Goal: Task Accomplishment & Management: Manage account settings

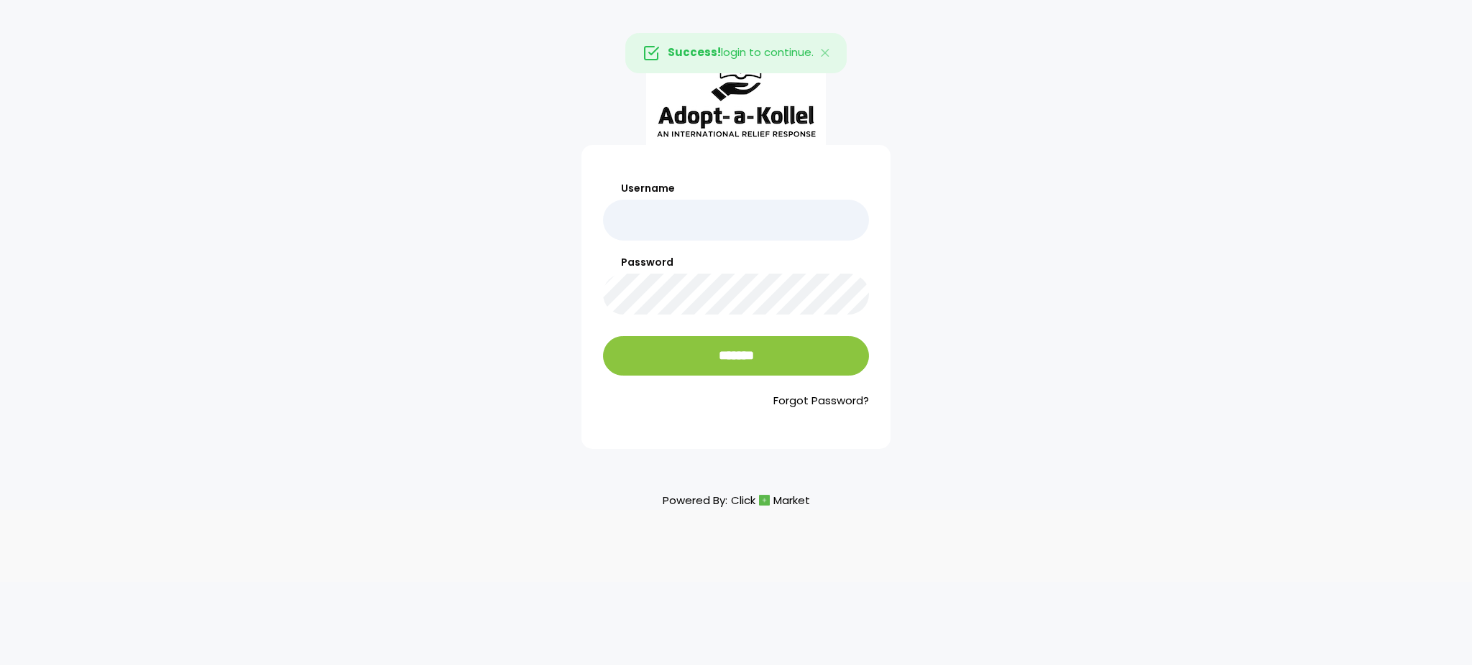
click at [708, 240] on input "Username" at bounding box center [736, 220] width 266 height 41
type input "**********"
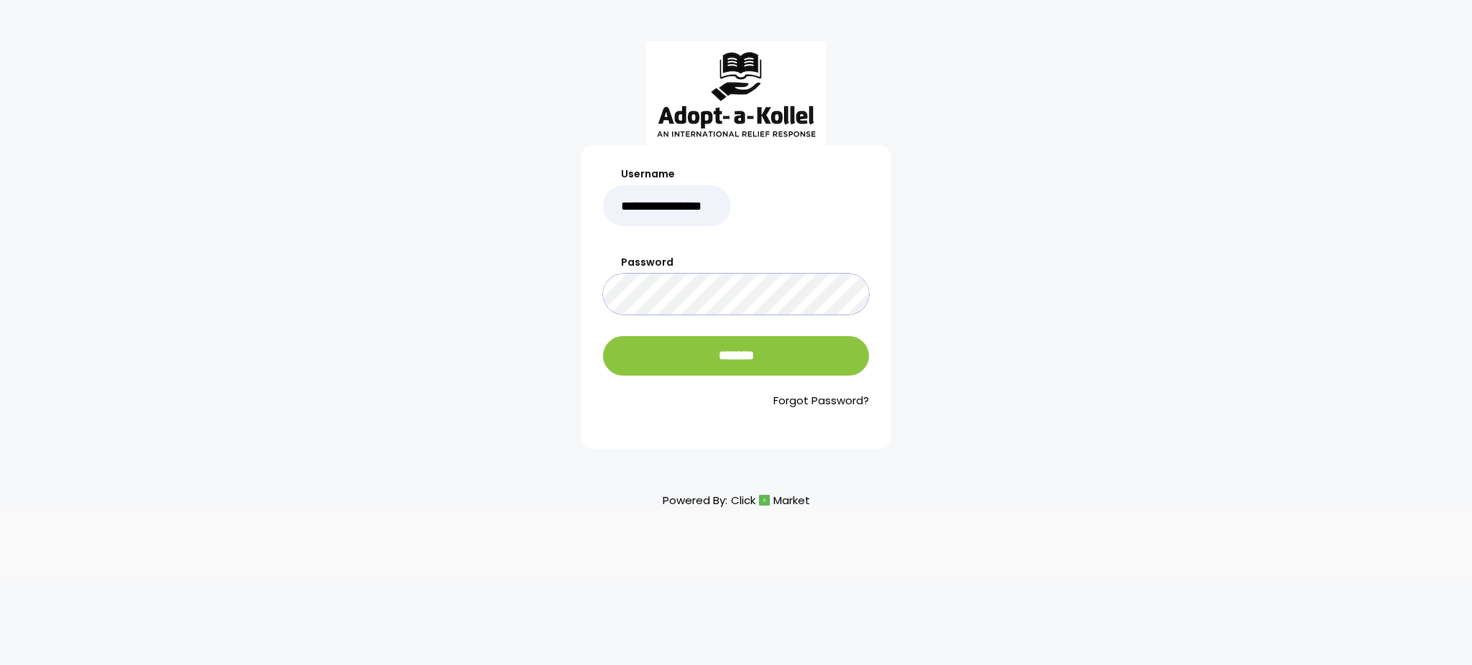
click at [603, 336] on input "*******" at bounding box center [736, 356] width 266 height 40
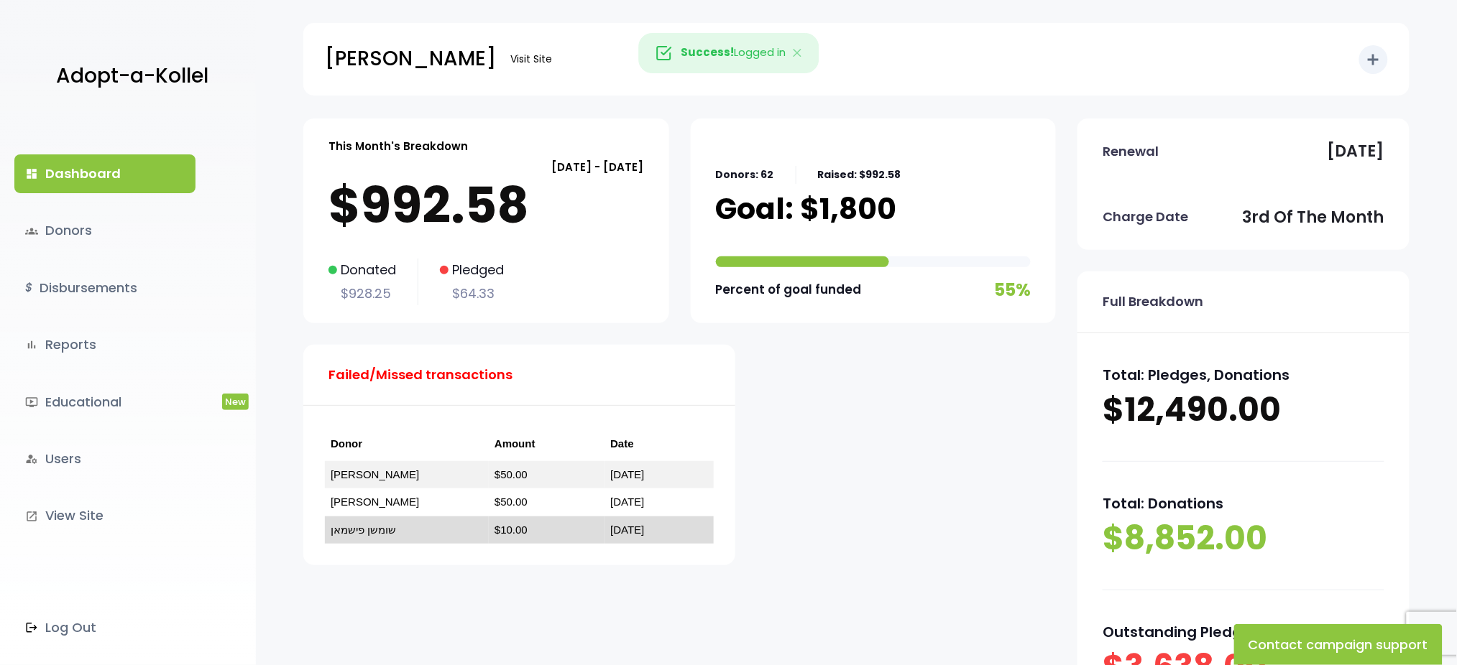
click at [380, 527] on link "שומשן פישמאן" at bounding box center [363, 530] width 65 height 12
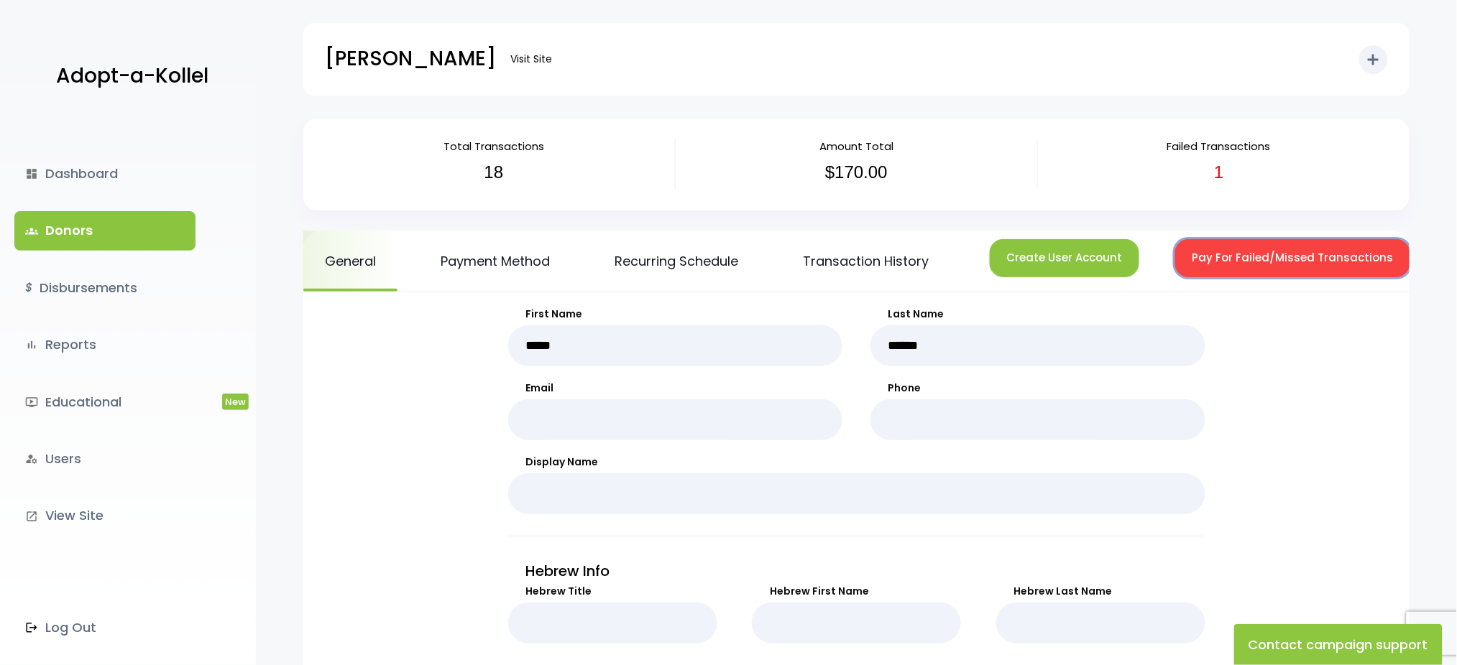
click at [1223, 249] on button "Pay For Failed/Missed Transactions" at bounding box center [1292, 258] width 235 height 38
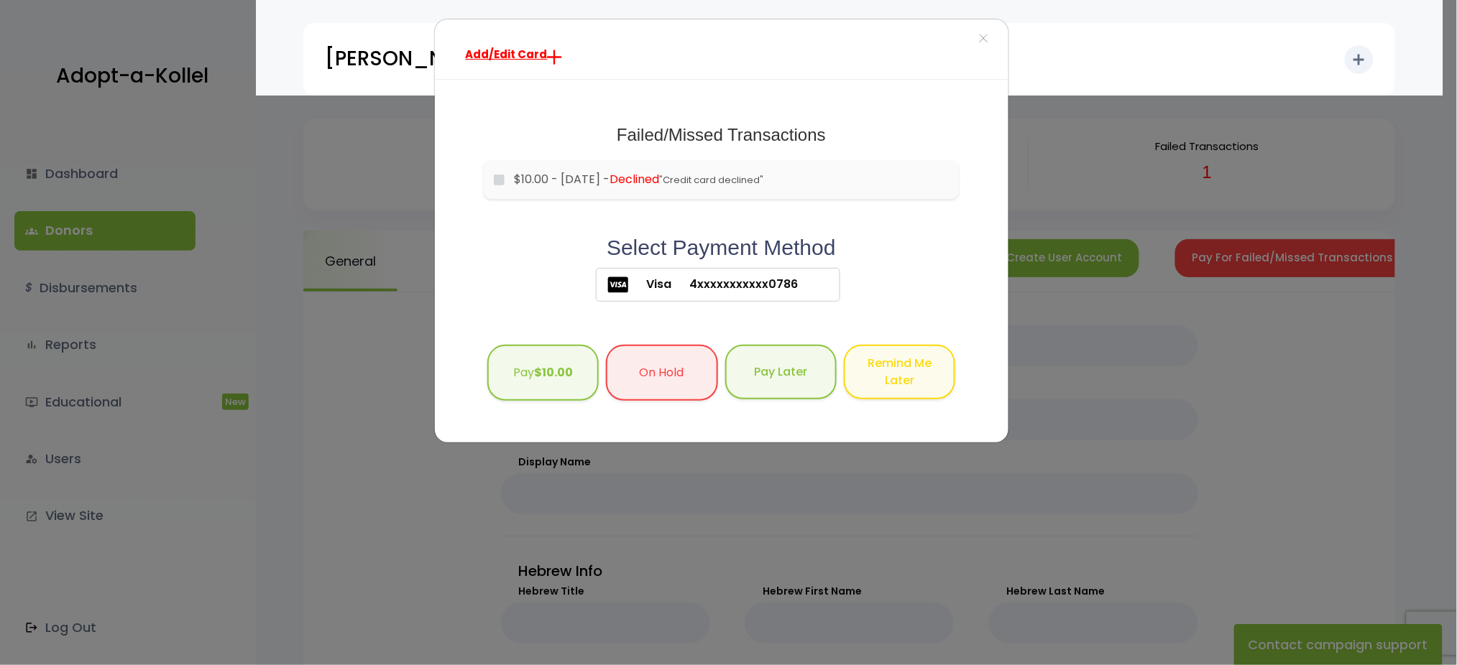
click at [641, 277] on span "Visa" at bounding box center [650, 284] width 43 height 17
click at [660, 277] on span "Visa" at bounding box center [650, 284] width 43 height 17
click at [511, 52] on span "Add/Edit Card" at bounding box center [507, 54] width 82 height 15
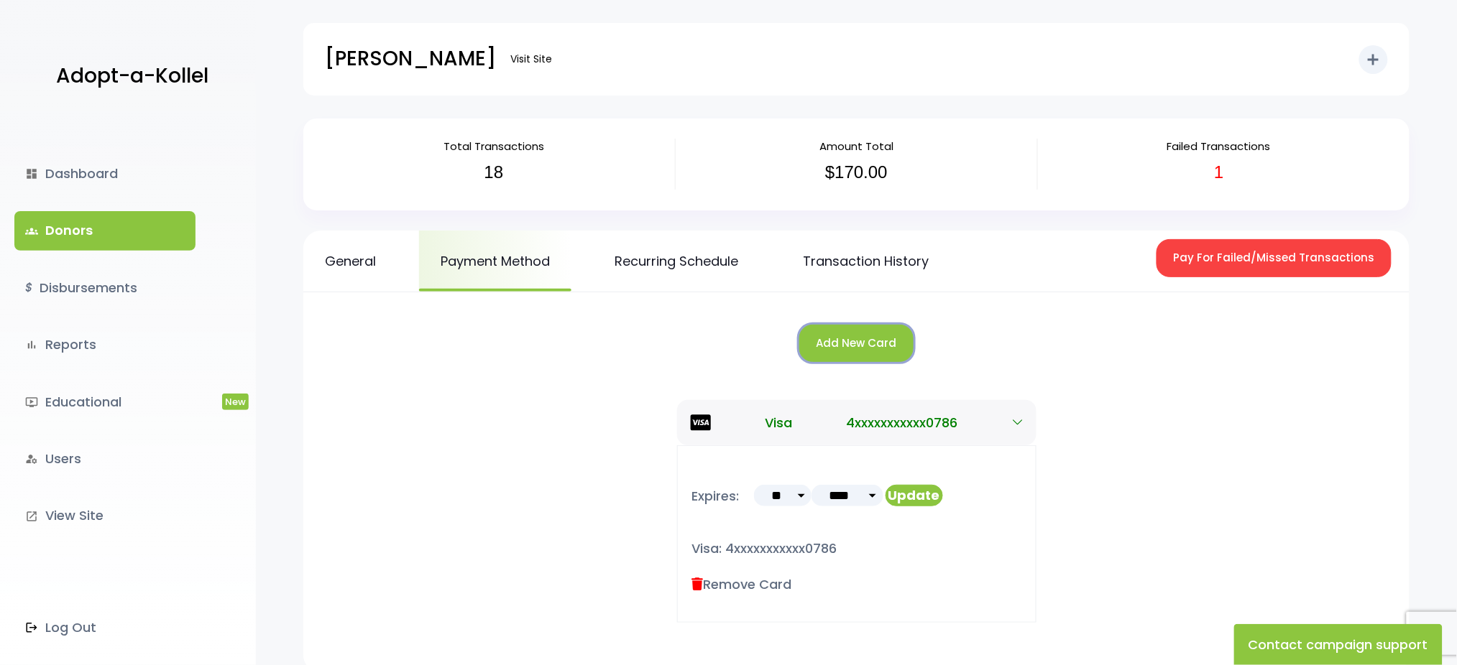
click at [844, 349] on button "Add New Card" at bounding box center [856, 344] width 114 height 38
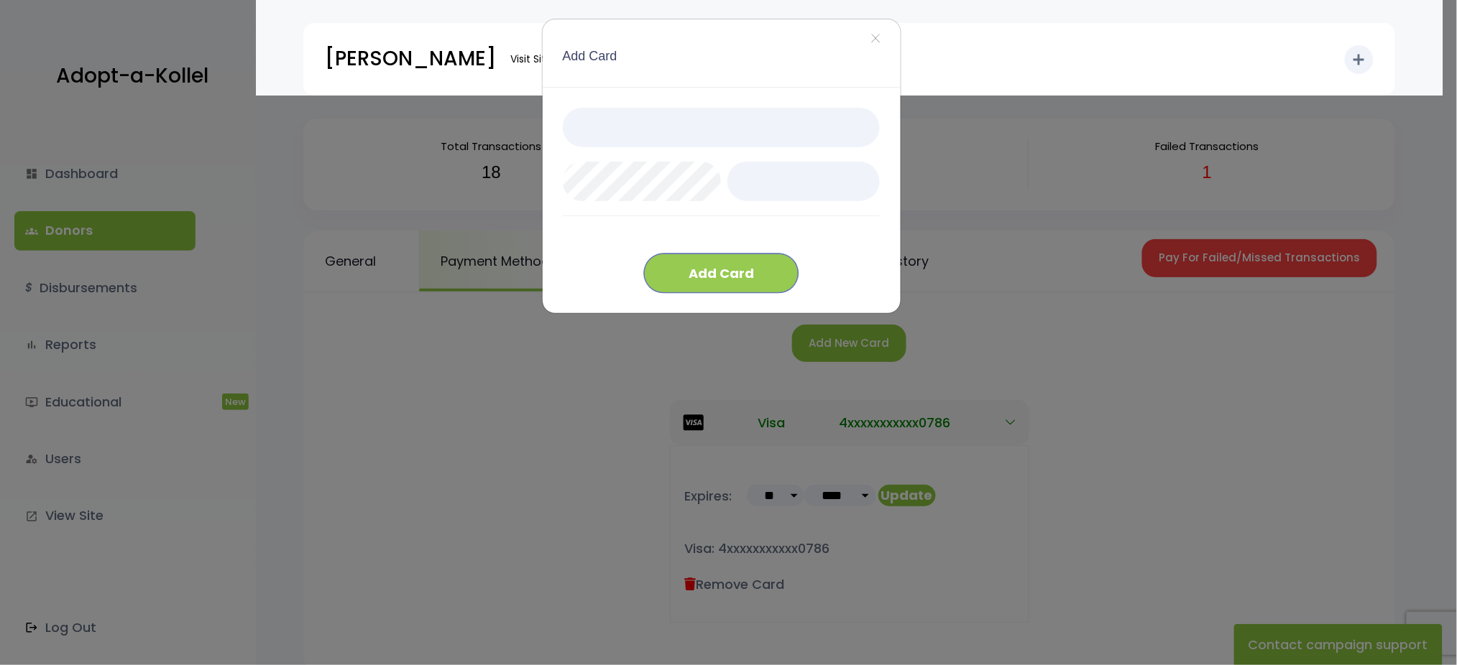
click at [709, 275] on button "Add Card" at bounding box center [721, 274] width 154 height 40
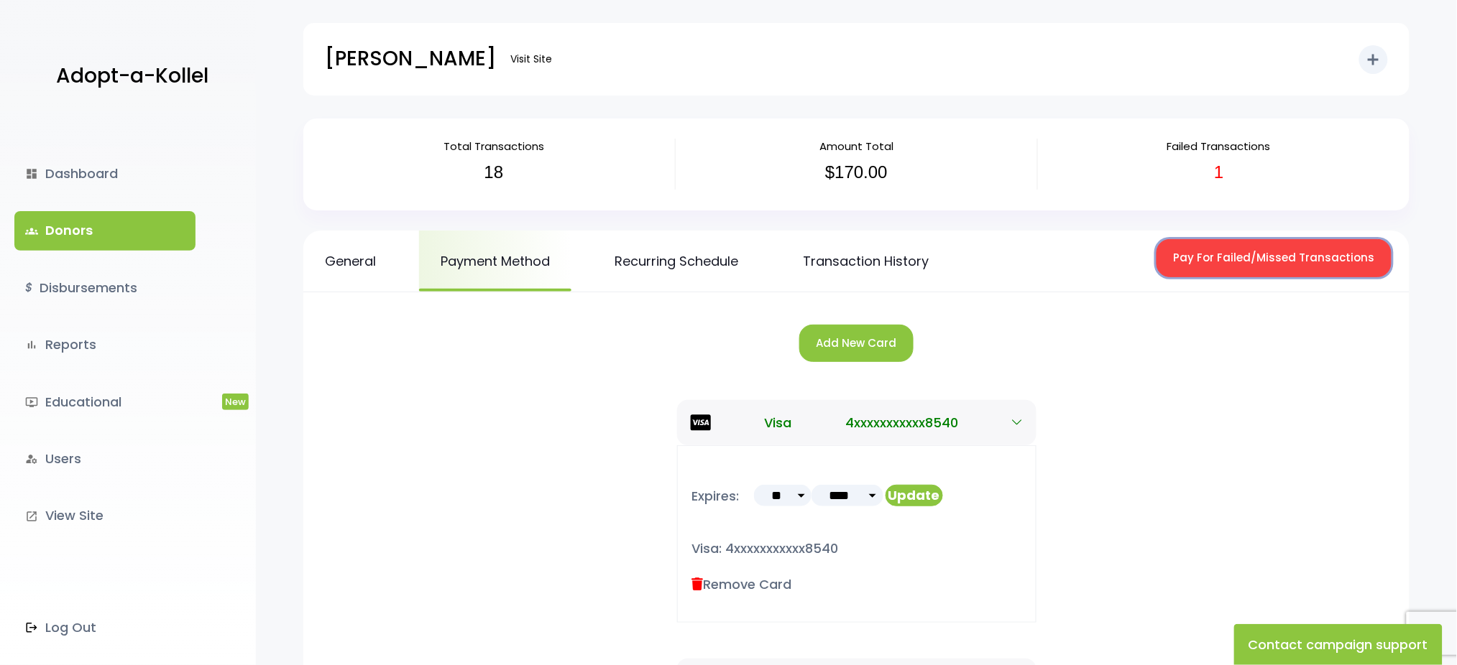
click at [1200, 262] on button "Pay For Failed/Missed Transactions" at bounding box center [1273, 258] width 235 height 38
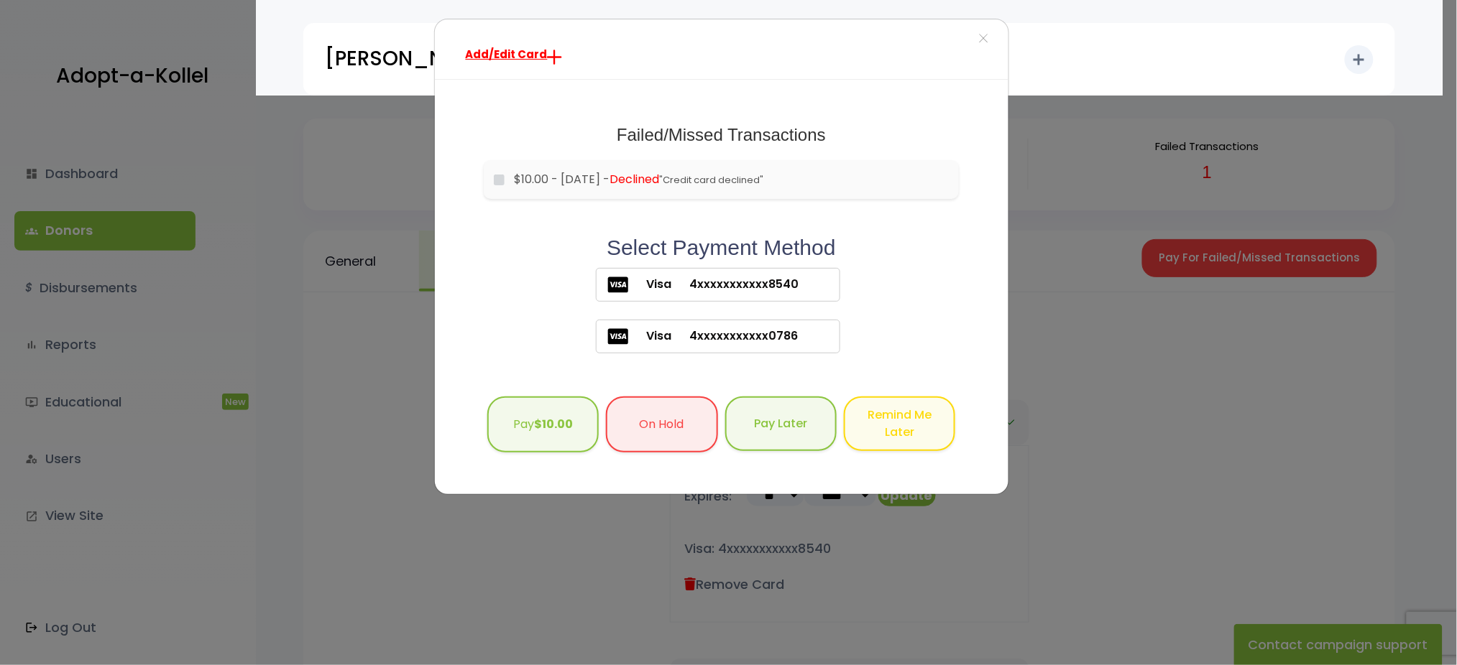
click at [728, 291] on span "4xxxxxxxxxxx8540" at bounding box center [735, 284] width 127 height 17
click at [527, 445] on button "Pay $10.00" at bounding box center [542, 423] width 111 height 57
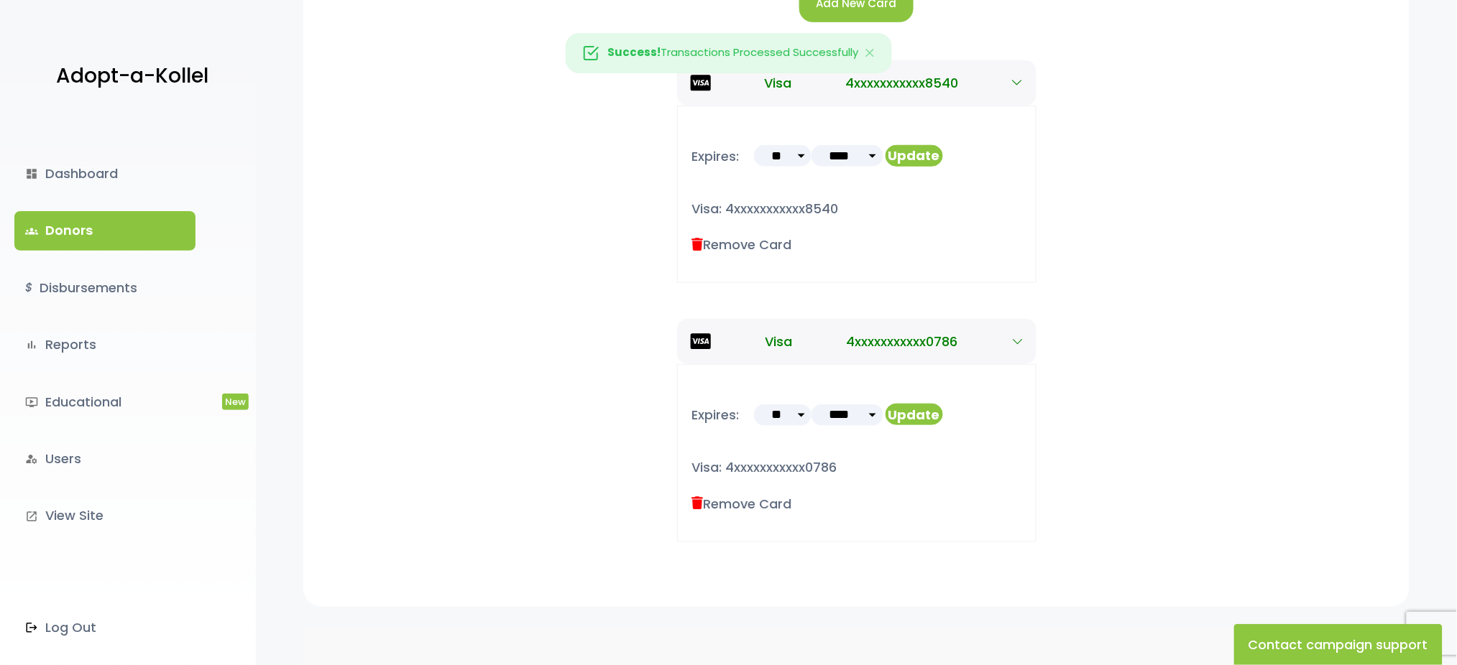
scroll to position [354, 0]
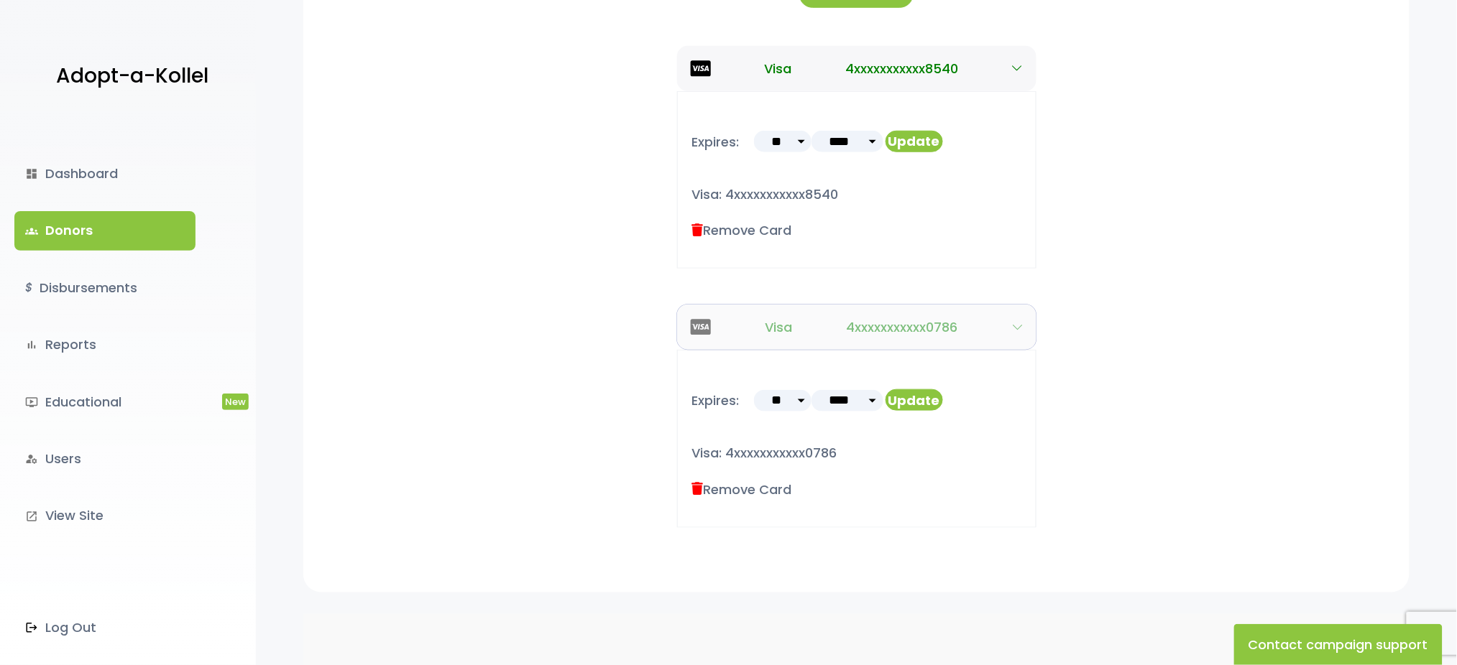
click at [1019, 316] on button "Visa 4xxxxxxxxxxx0786" at bounding box center [856, 327] width 359 height 45
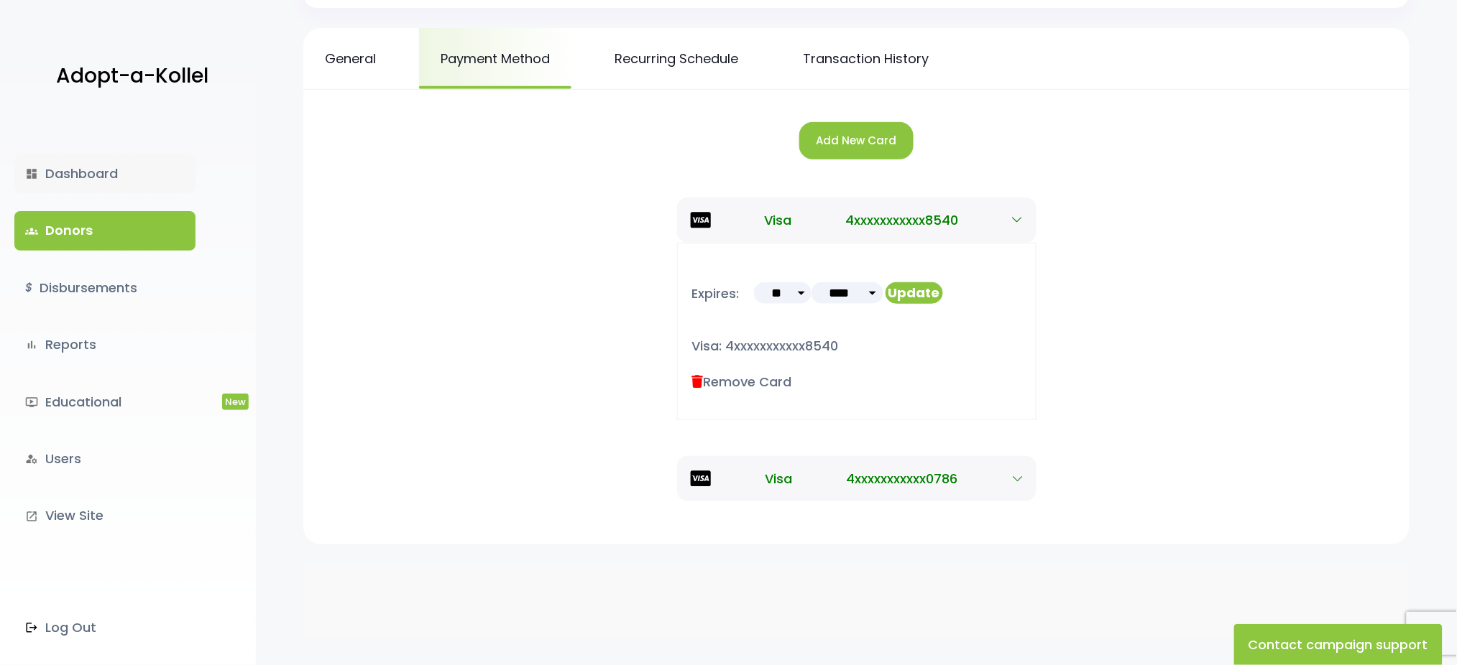
click at [91, 177] on link "dashboard Dashboard" at bounding box center [104, 173] width 181 height 39
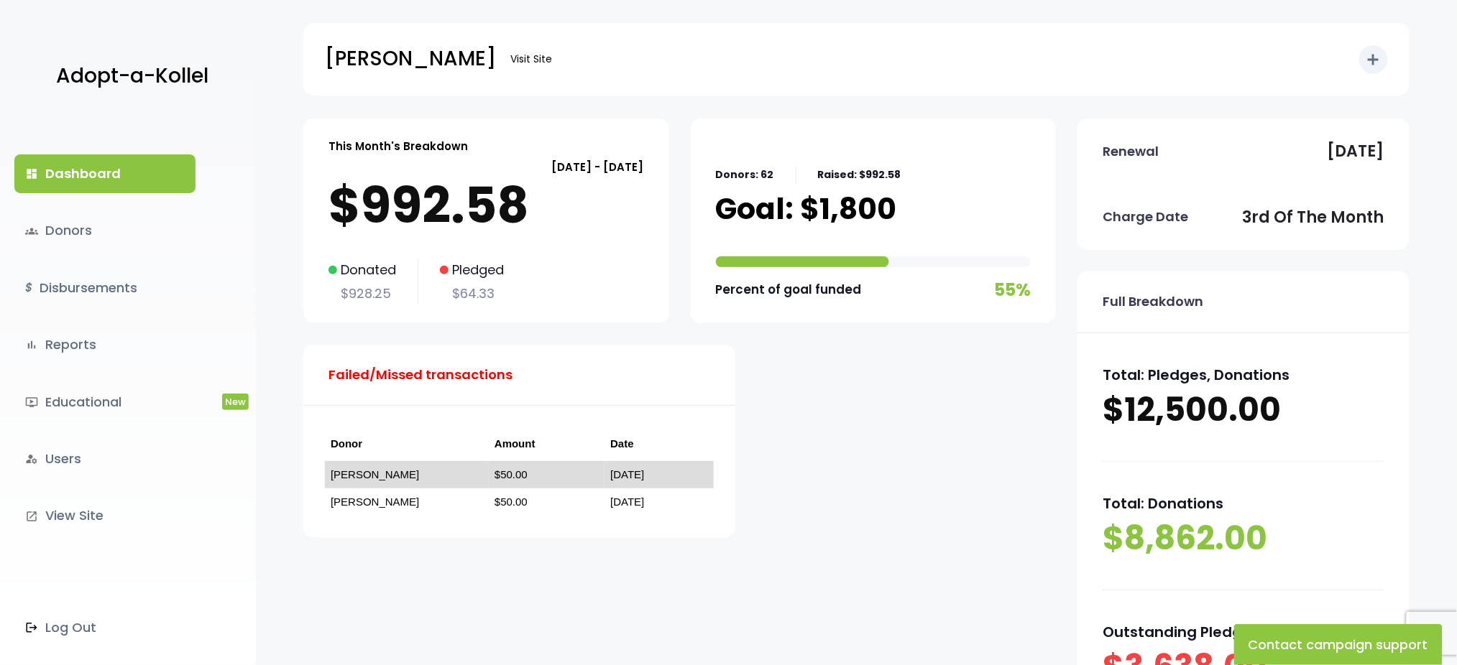
click at [429, 481] on td "ישראל גאלדהירש" at bounding box center [407, 475] width 164 height 28
click at [379, 476] on link "ישראל גאלדהירש" at bounding box center [375, 475] width 88 height 12
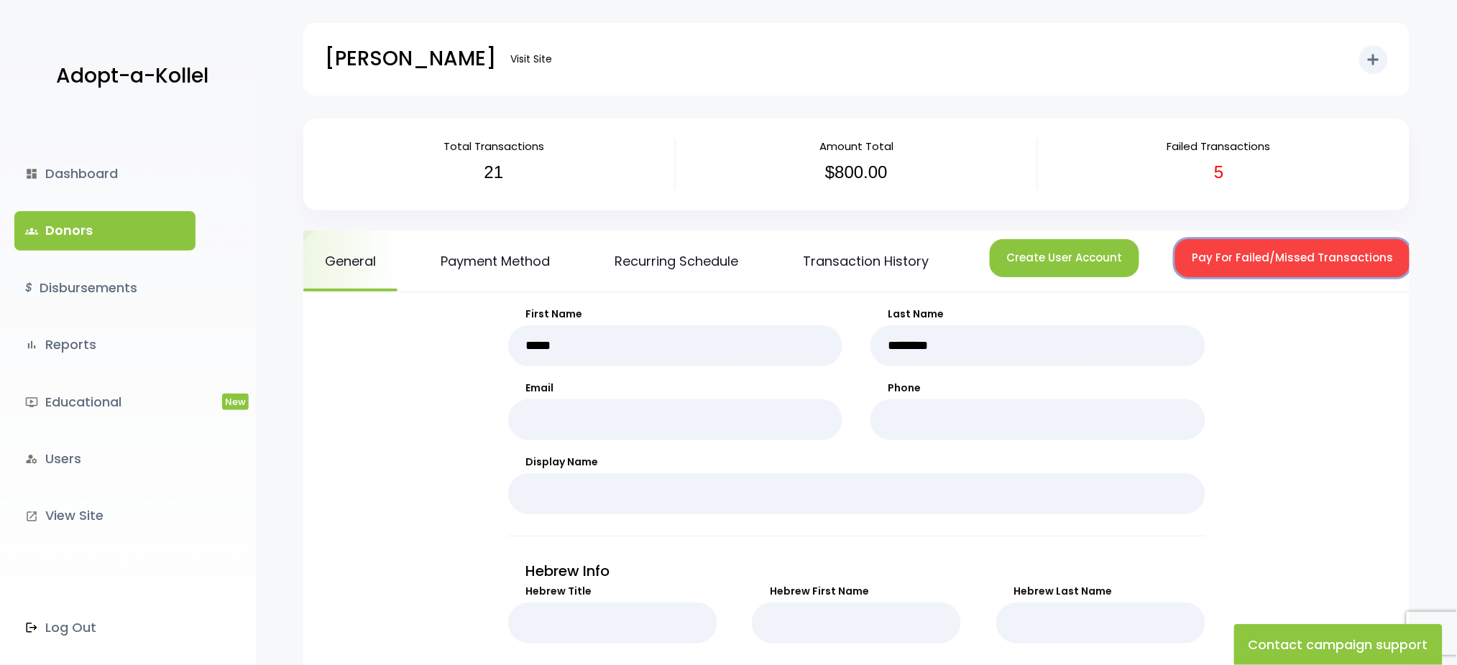
click at [1231, 263] on button "Pay For Failed/Missed Transactions" at bounding box center [1292, 258] width 235 height 38
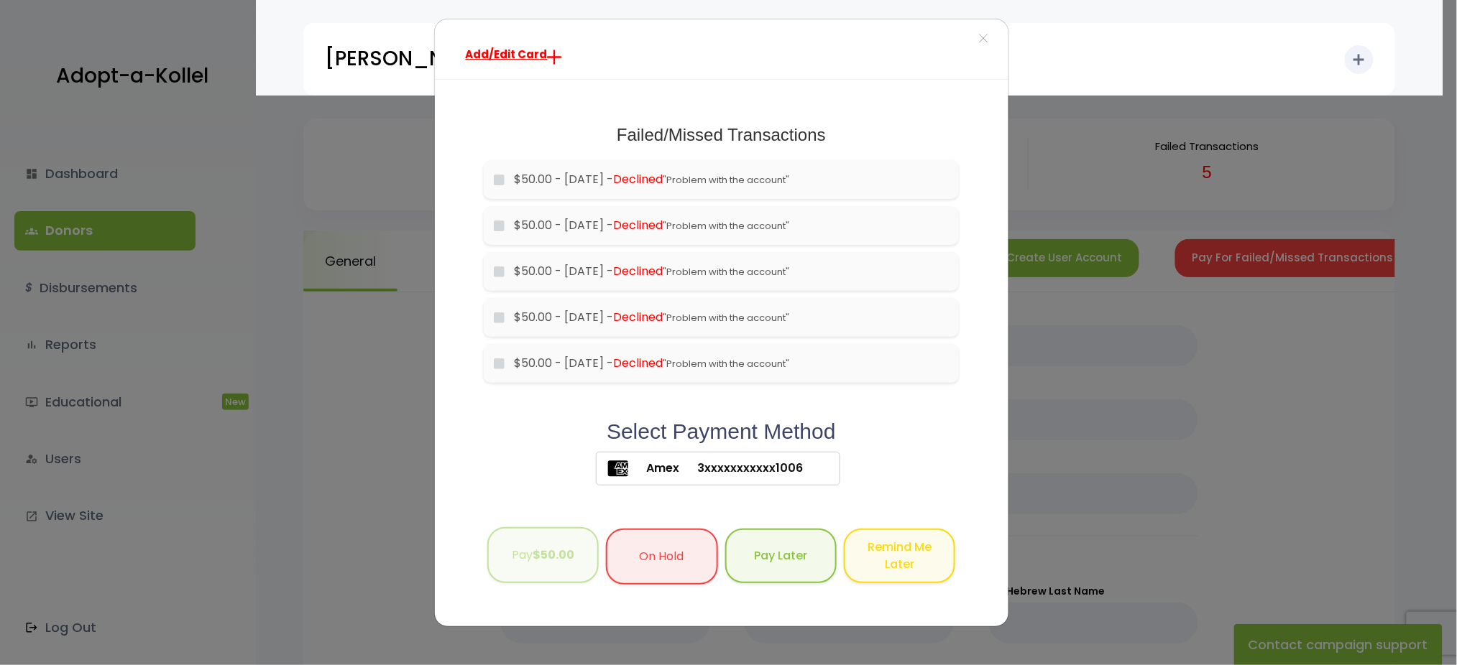
click at [532, 558] on button "Pay $50.00" at bounding box center [542, 555] width 111 height 57
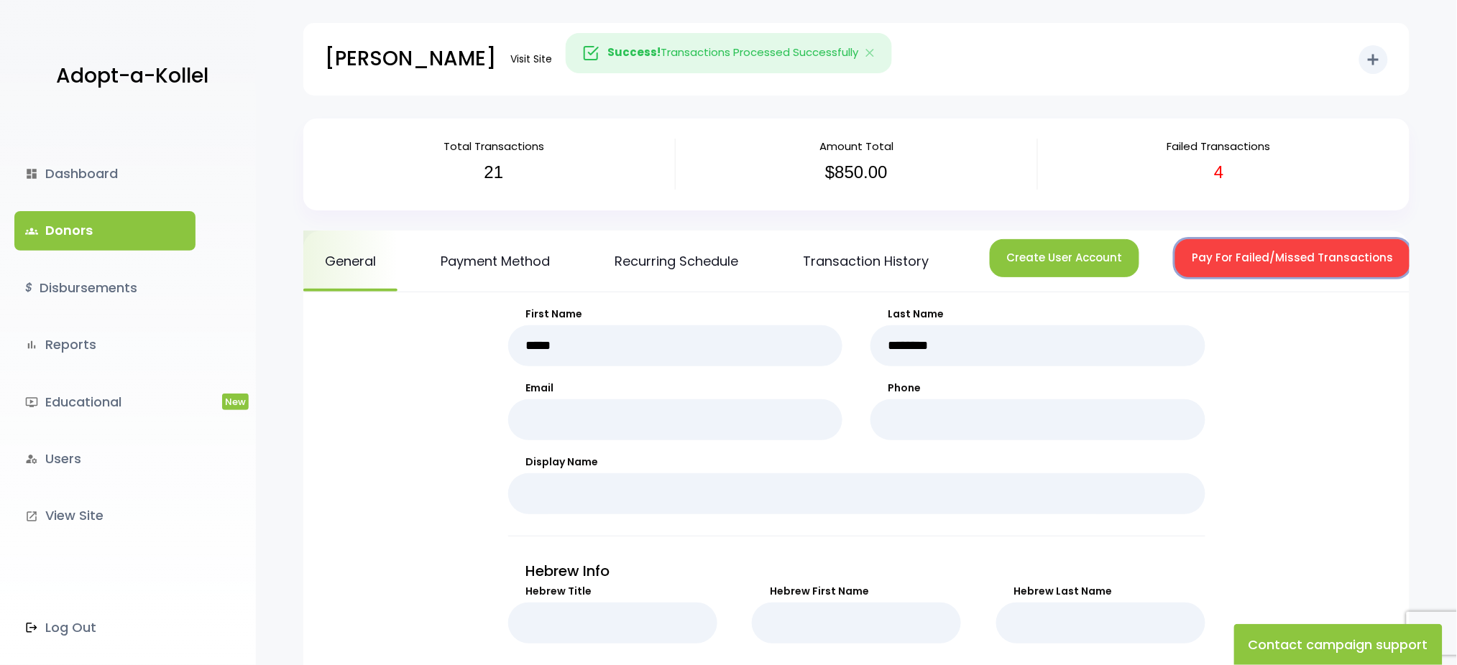
click at [1232, 258] on button "Pay For Failed/Missed Transactions" at bounding box center [1292, 258] width 235 height 38
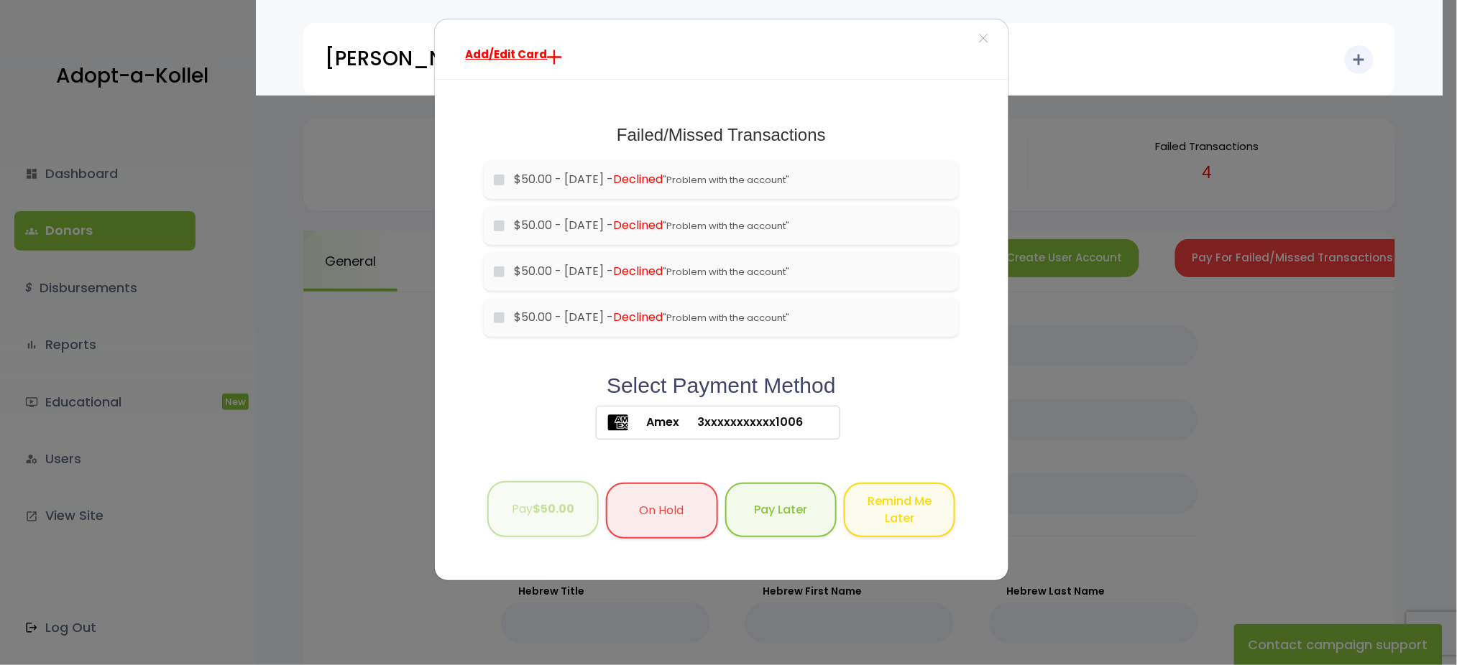
click at [543, 503] on b "$50.00" at bounding box center [553, 509] width 42 height 17
click at [116, 229] on div "Add/Edit Card × Failed/Missed Transactions would you like to pay for these tran…" at bounding box center [728, 332] width 1457 height 665
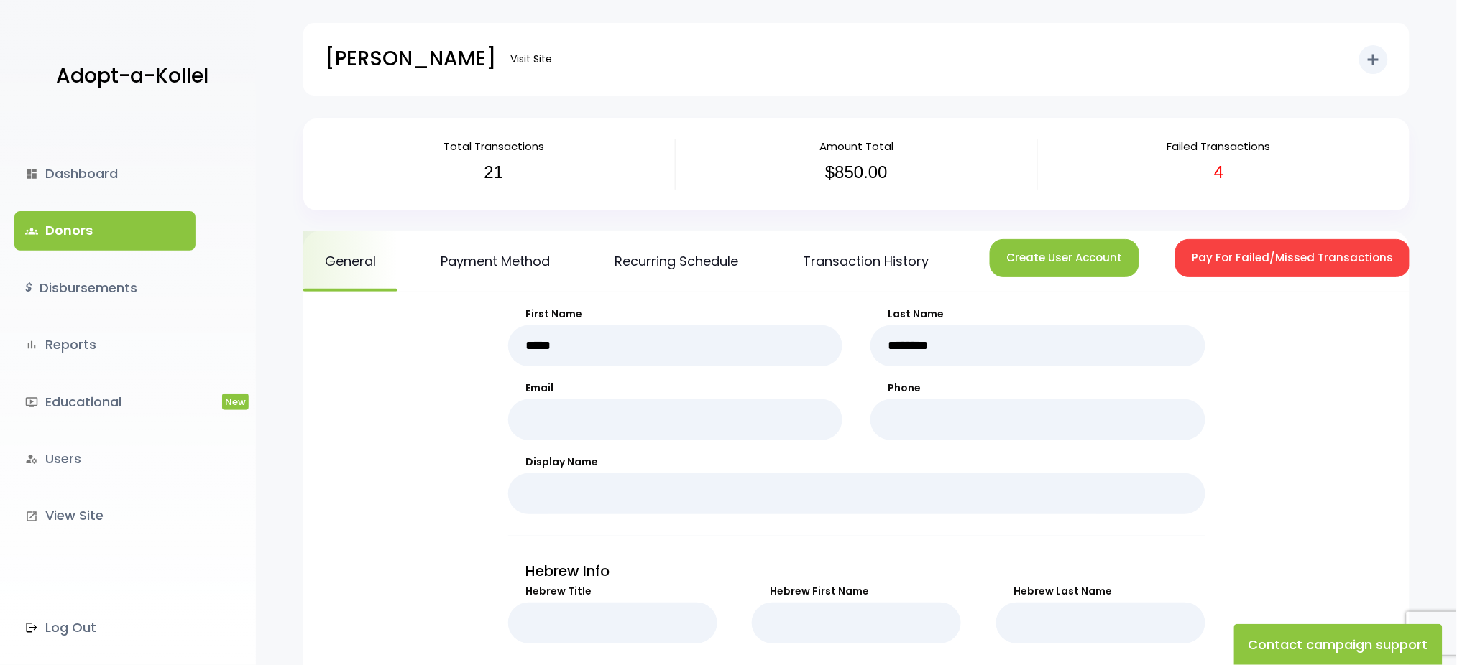
click at [116, 229] on link "groups Donors" at bounding box center [104, 230] width 181 height 39
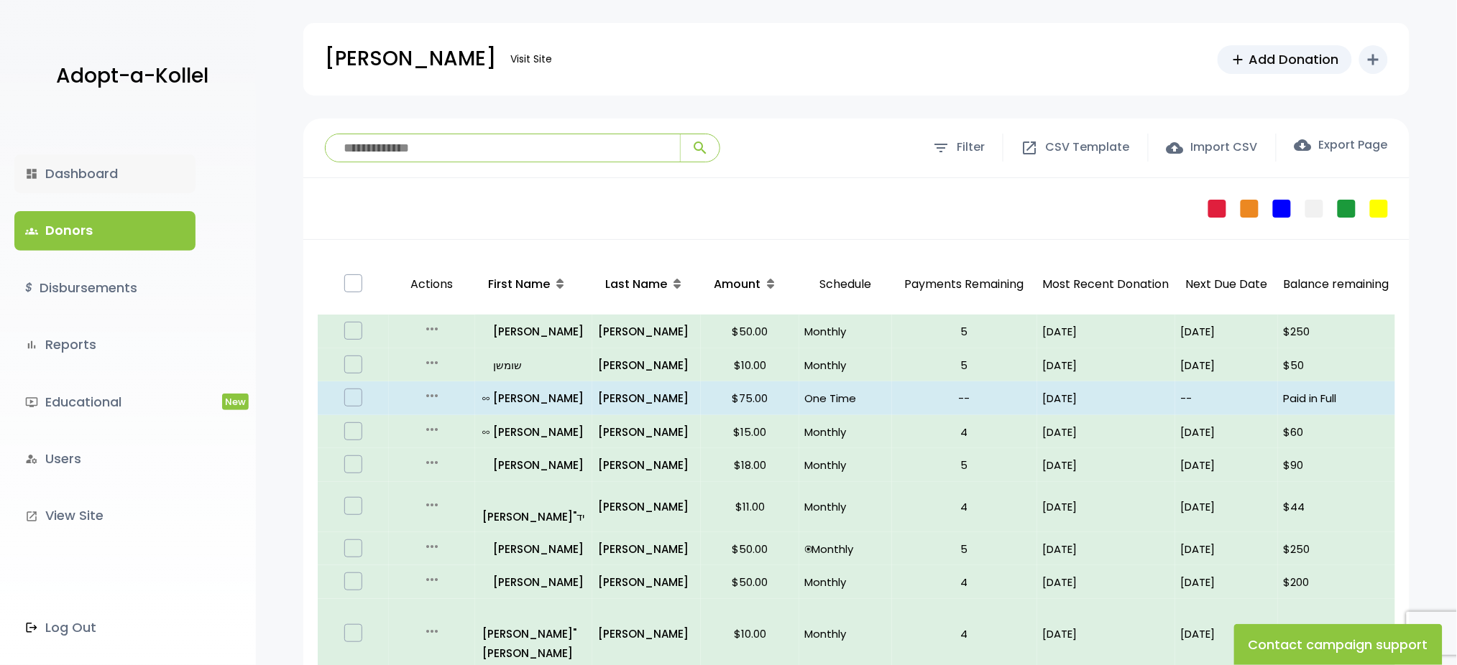
click at [124, 171] on link "dashboard Dashboard" at bounding box center [104, 173] width 181 height 39
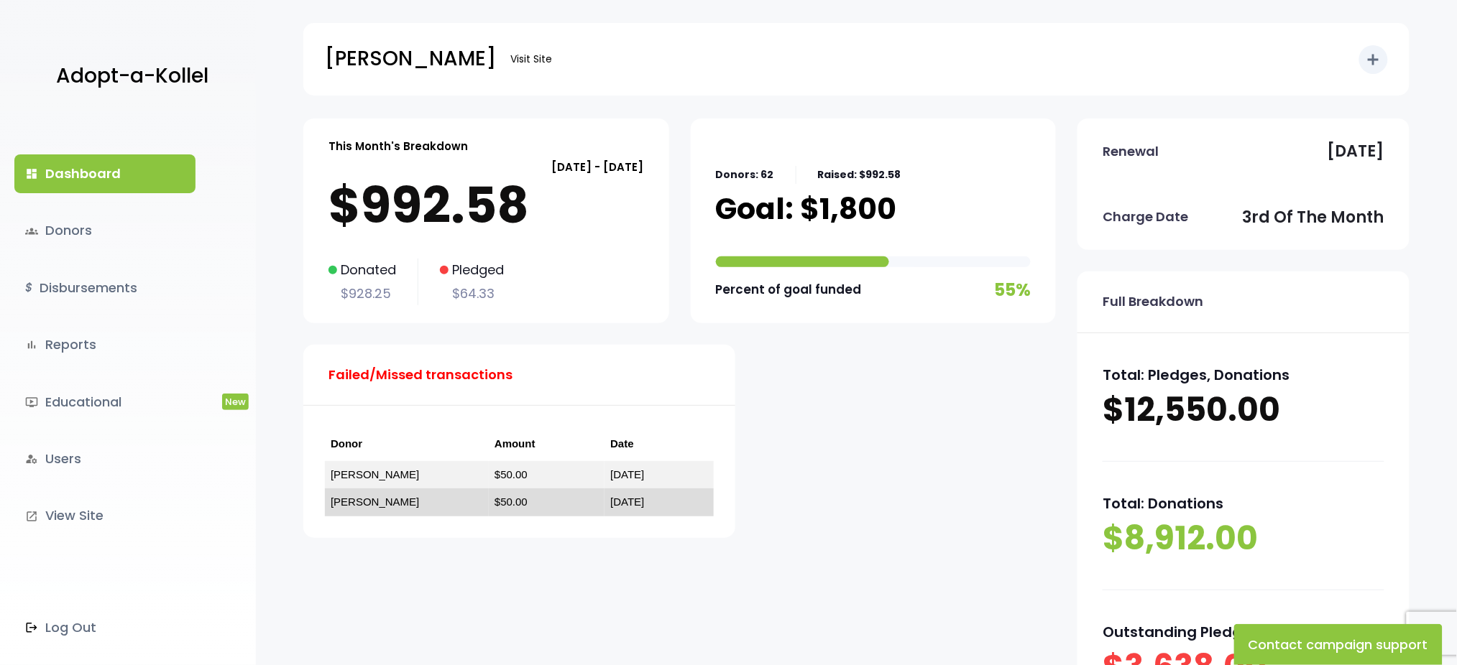
click at [361, 494] on td "[PERSON_NAME]" at bounding box center [407, 503] width 164 height 28
click at [361, 500] on link "[PERSON_NAME]" at bounding box center [375, 502] width 88 height 12
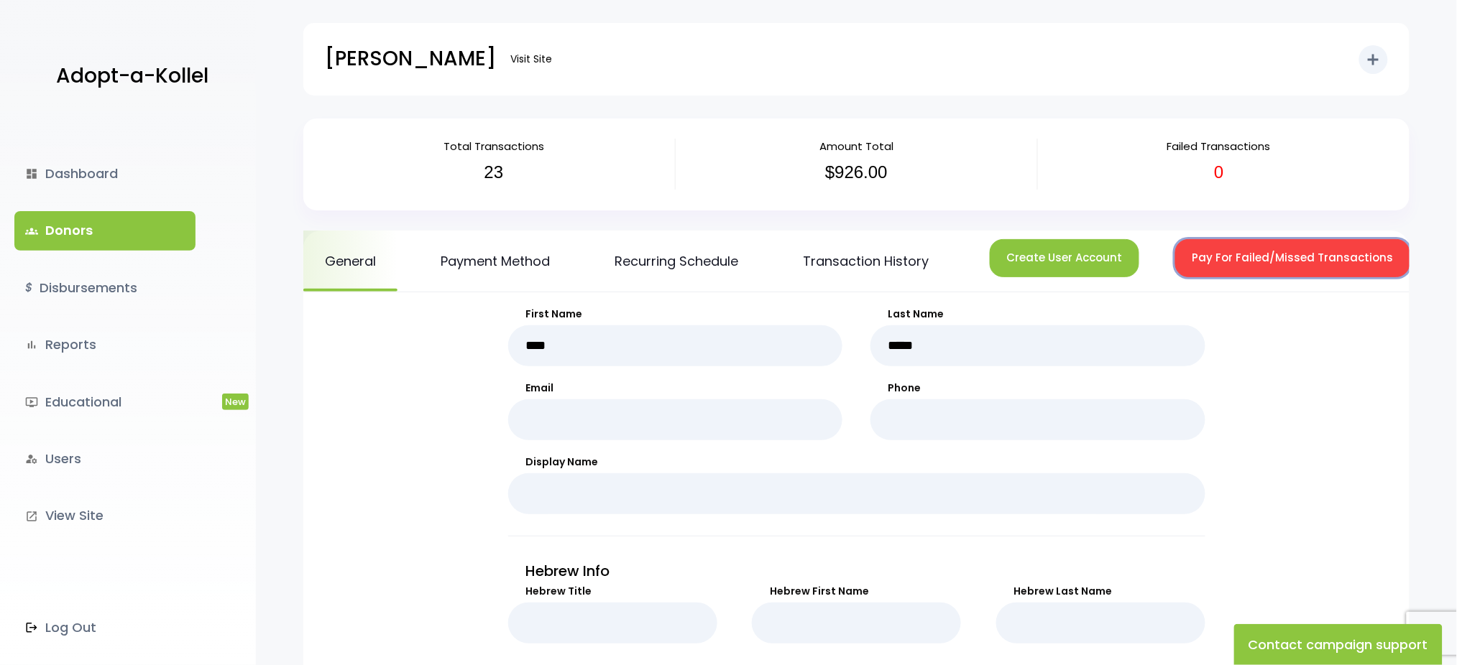
click at [1245, 268] on button "Pay For Failed/Missed Transactions" at bounding box center [1292, 258] width 235 height 38
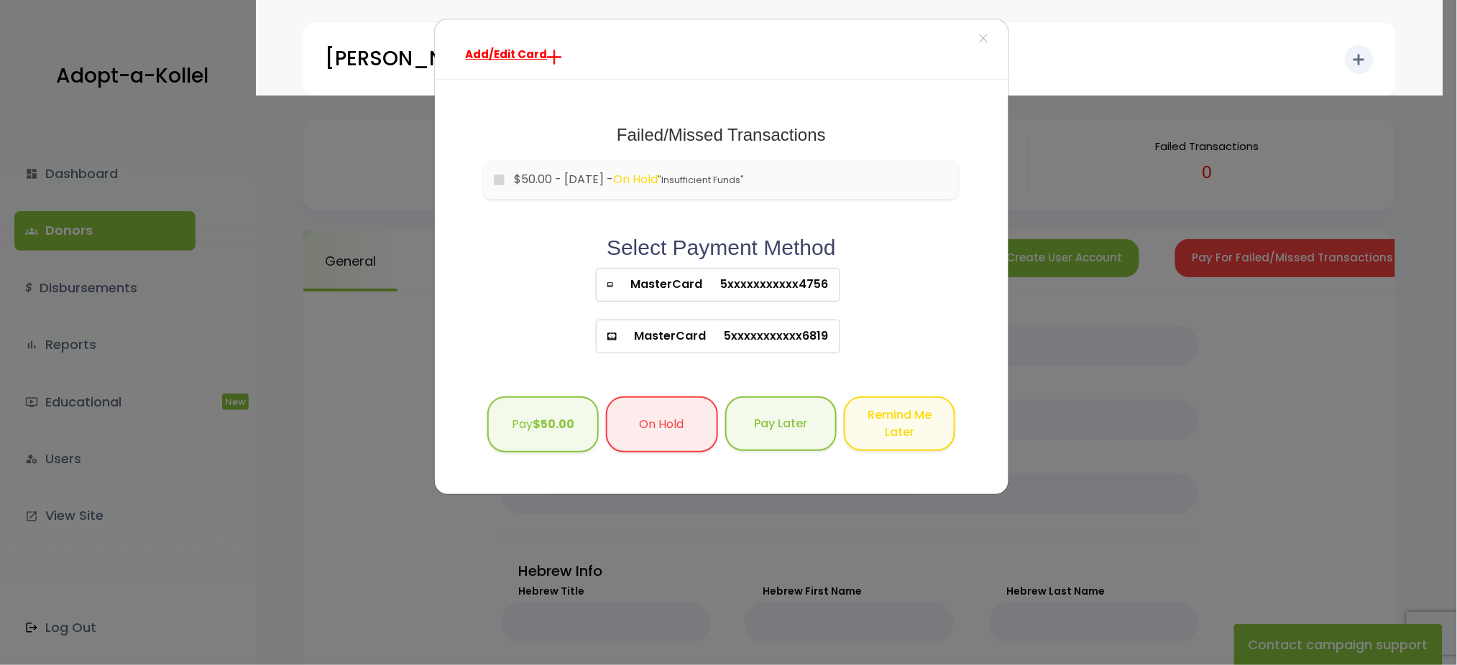
click at [755, 282] on span "5xxxxxxxxxxx4756" at bounding box center [766, 284] width 126 height 17
click at [559, 411] on button "Pay $50.00" at bounding box center [542, 423] width 111 height 57
click at [691, 331] on span "MasterCard" at bounding box center [662, 336] width 90 height 17
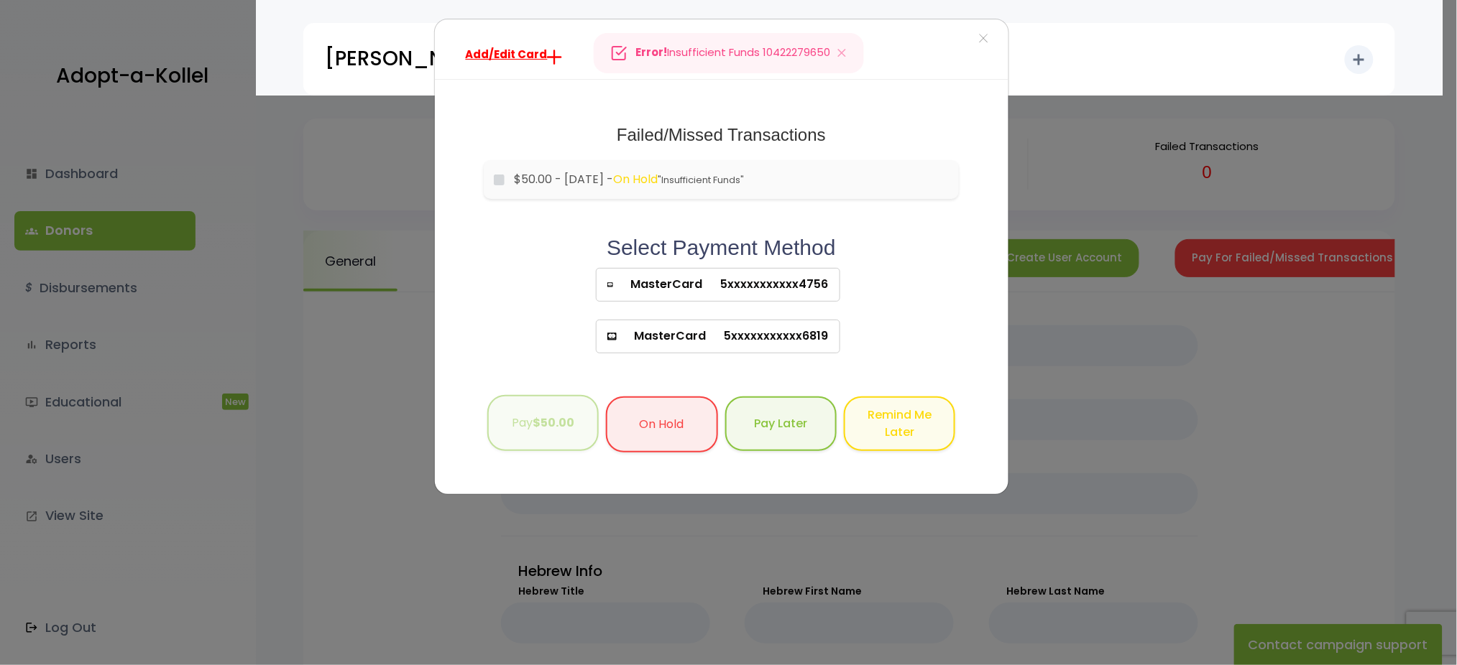
click at [516, 413] on button "Pay $50.00" at bounding box center [542, 423] width 111 height 57
click at [979, 42] on span "×" at bounding box center [983, 39] width 10 height 31
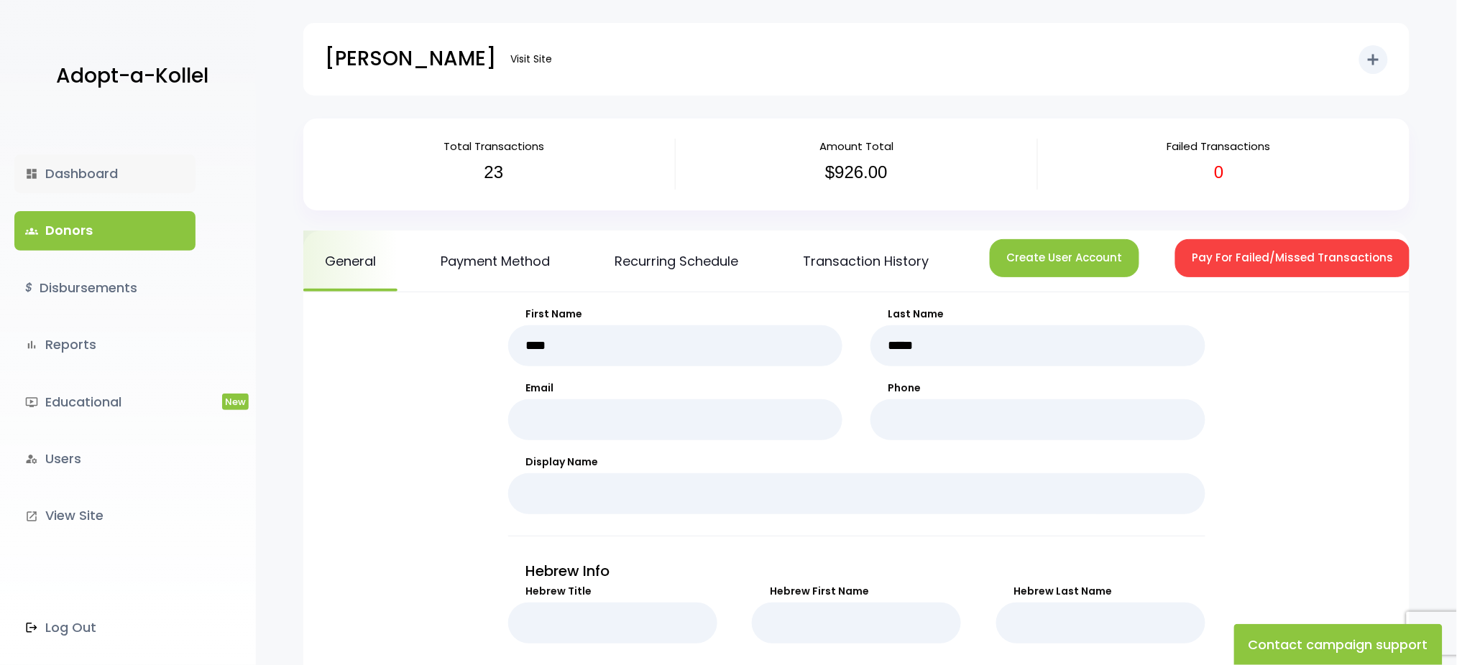
click at [64, 172] on link "dashboard Dashboard" at bounding box center [104, 173] width 181 height 39
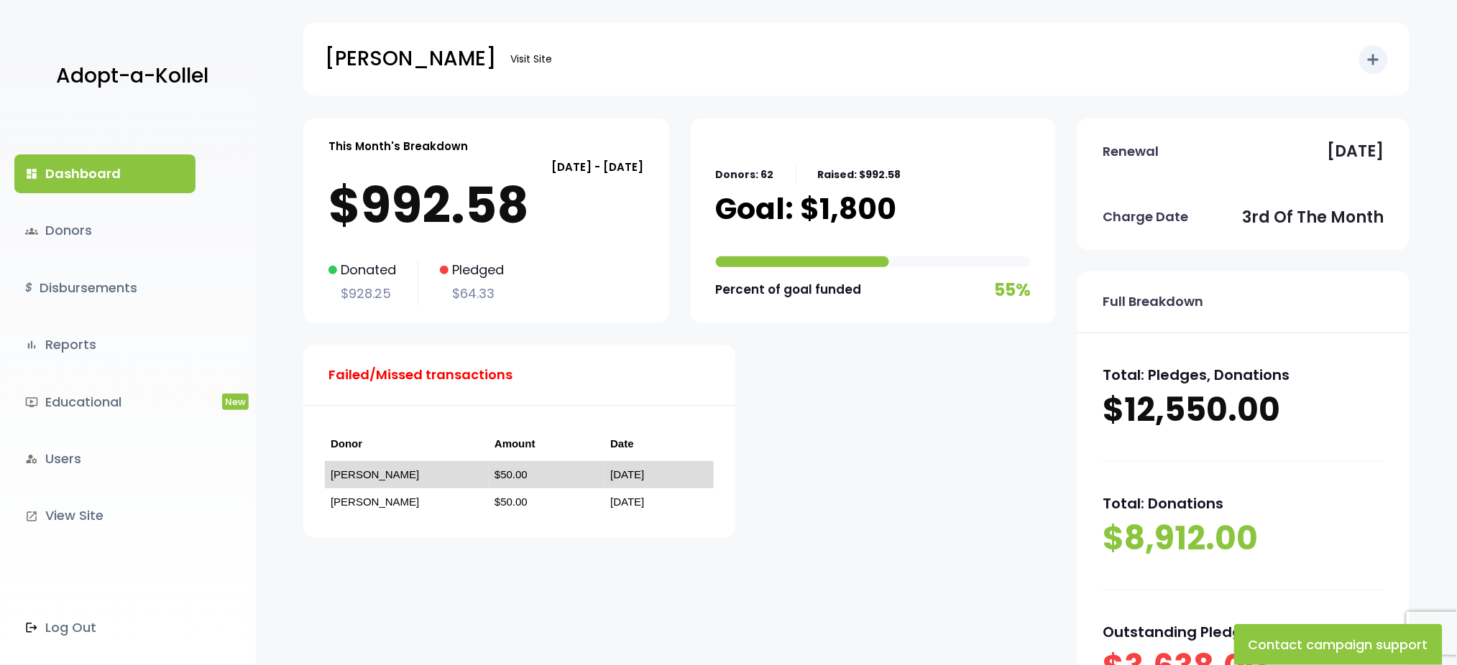
click at [352, 469] on link "[PERSON_NAME]" at bounding box center [375, 475] width 88 height 12
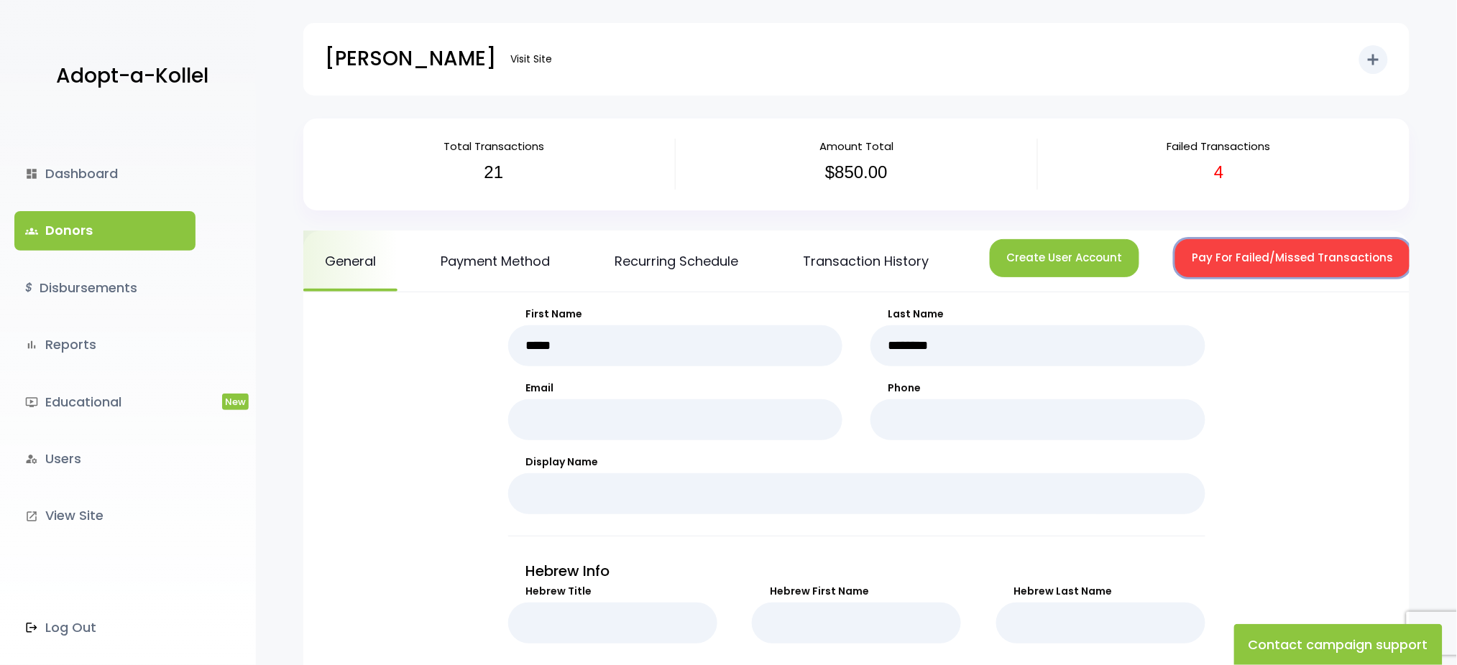
click at [1222, 252] on button "Pay For Failed/Missed Transactions" at bounding box center [1292, 258] width 235 height 38
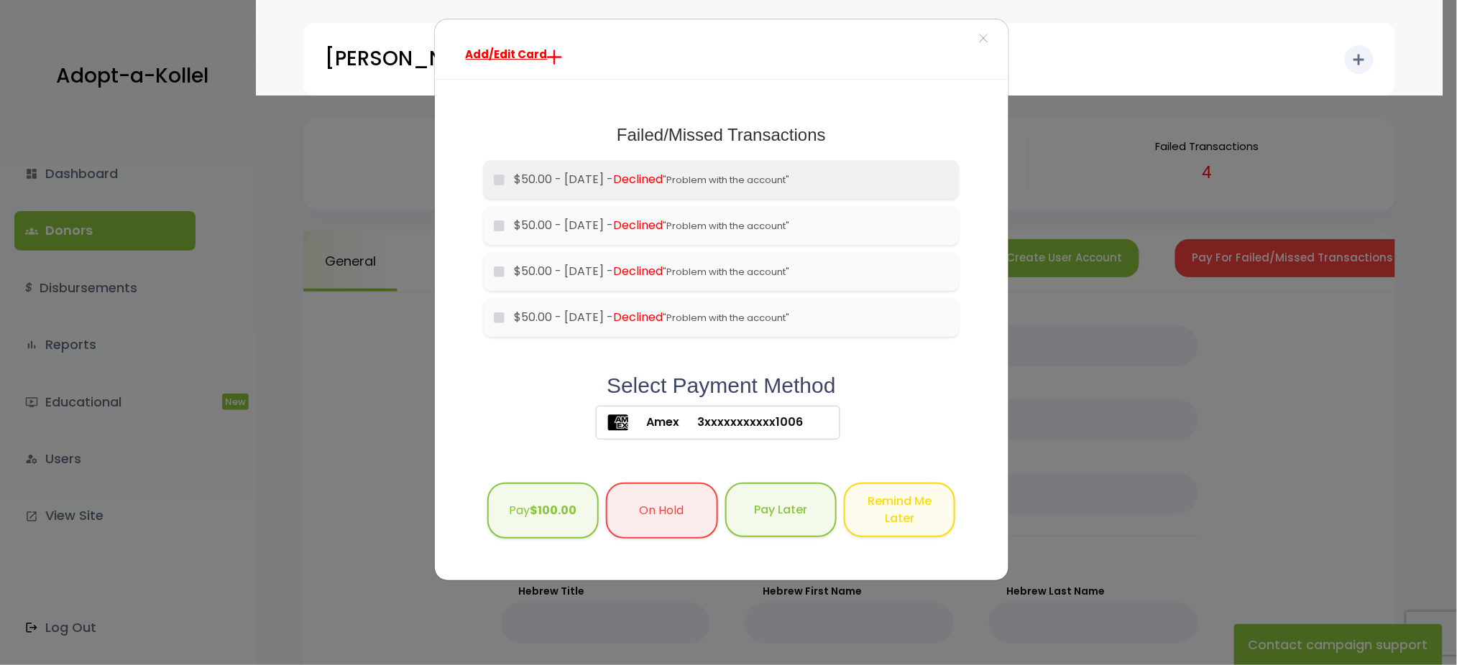
click at [497, 189] on li "$50.00 - 2024-01-01 - Declined "Problem with the account"" at bounding box center [722, 179] width 476 height 39
click at [544, 516] on b "$50.00" at bounding box center [553, 509] width 42 height 17
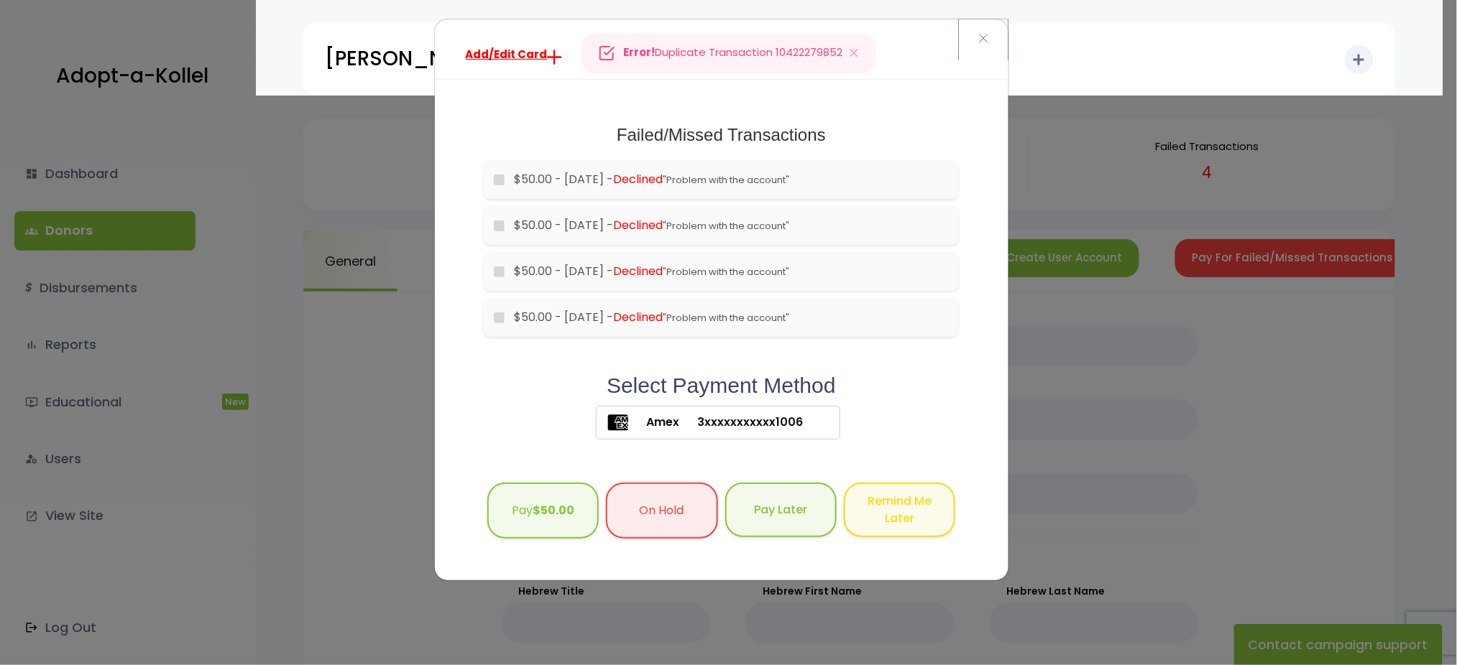
click at [989, 33] on button "×" at bounding box center [983, 39] width 49 height 40
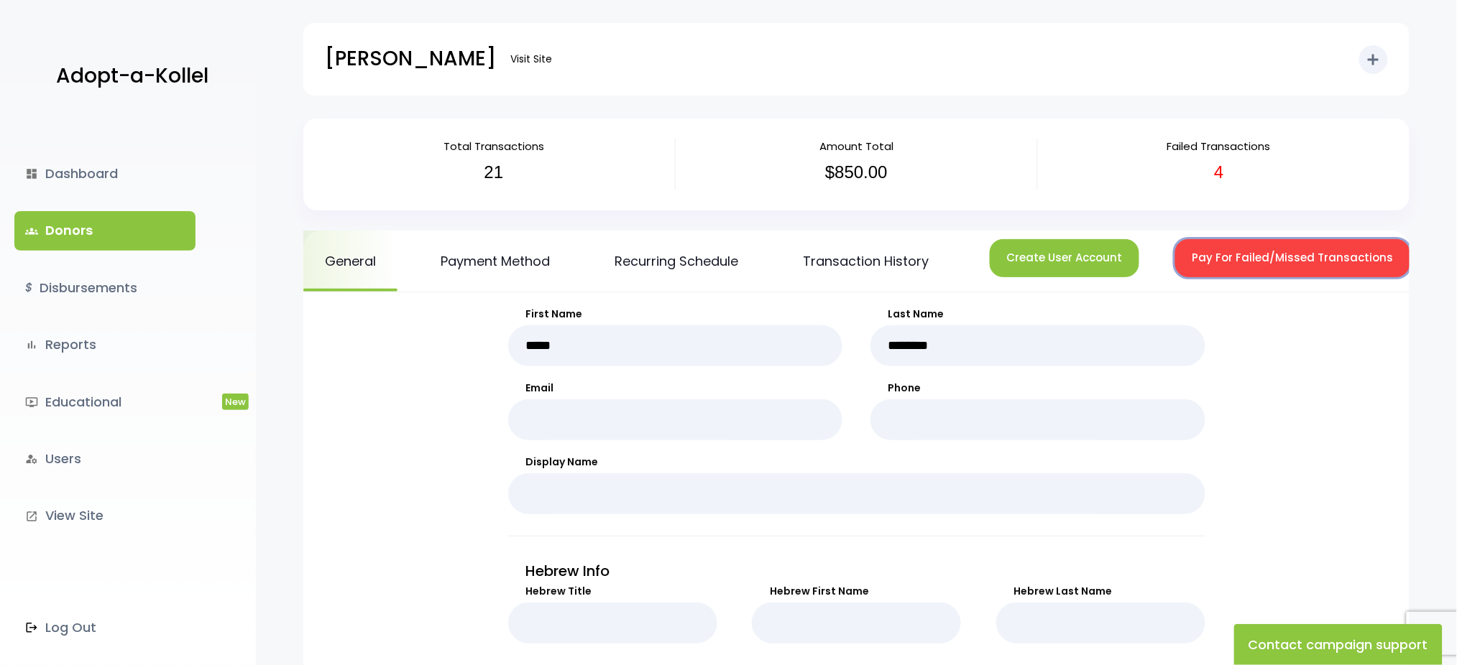
click at [1215, 259] on button "Pay For Failed/Missed Transactions" at bounding box center [1292, 258] width 235 height 38
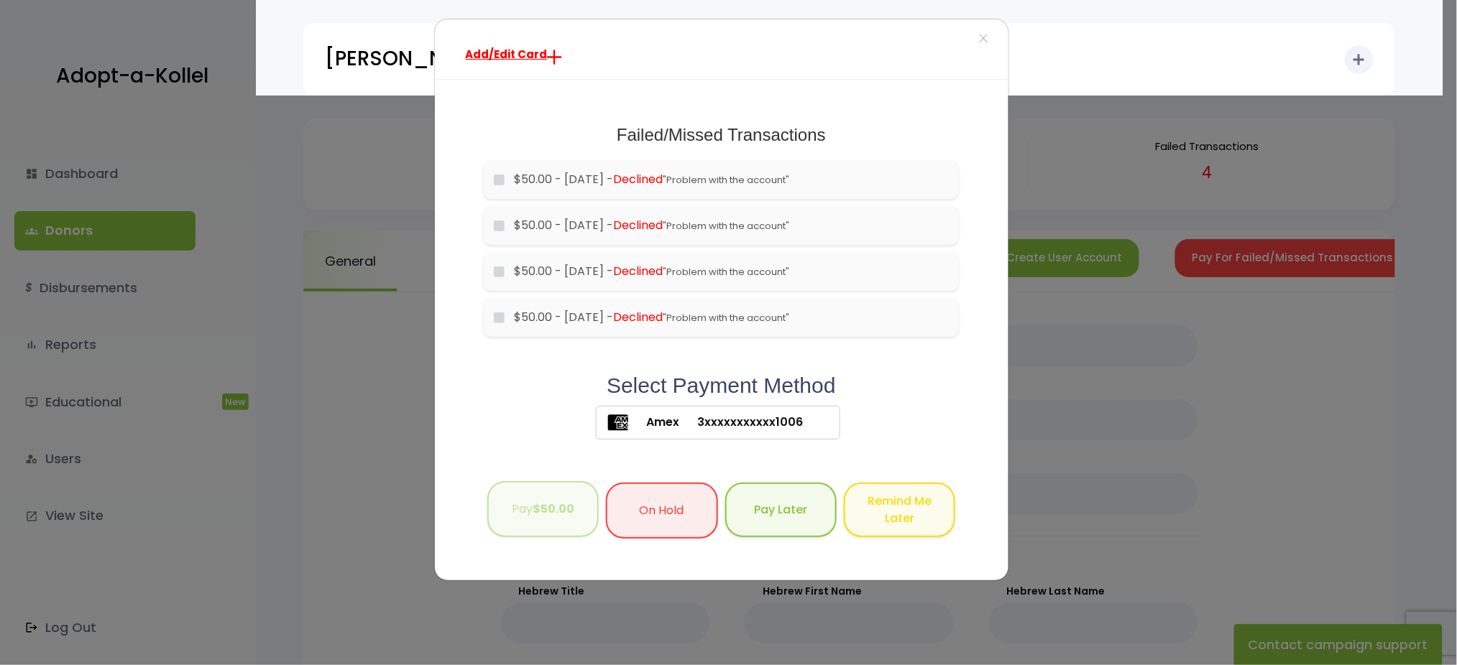
click at [515, 498] on button "Pay $50.00" at bounding box center [542, 509] width 111 height 57
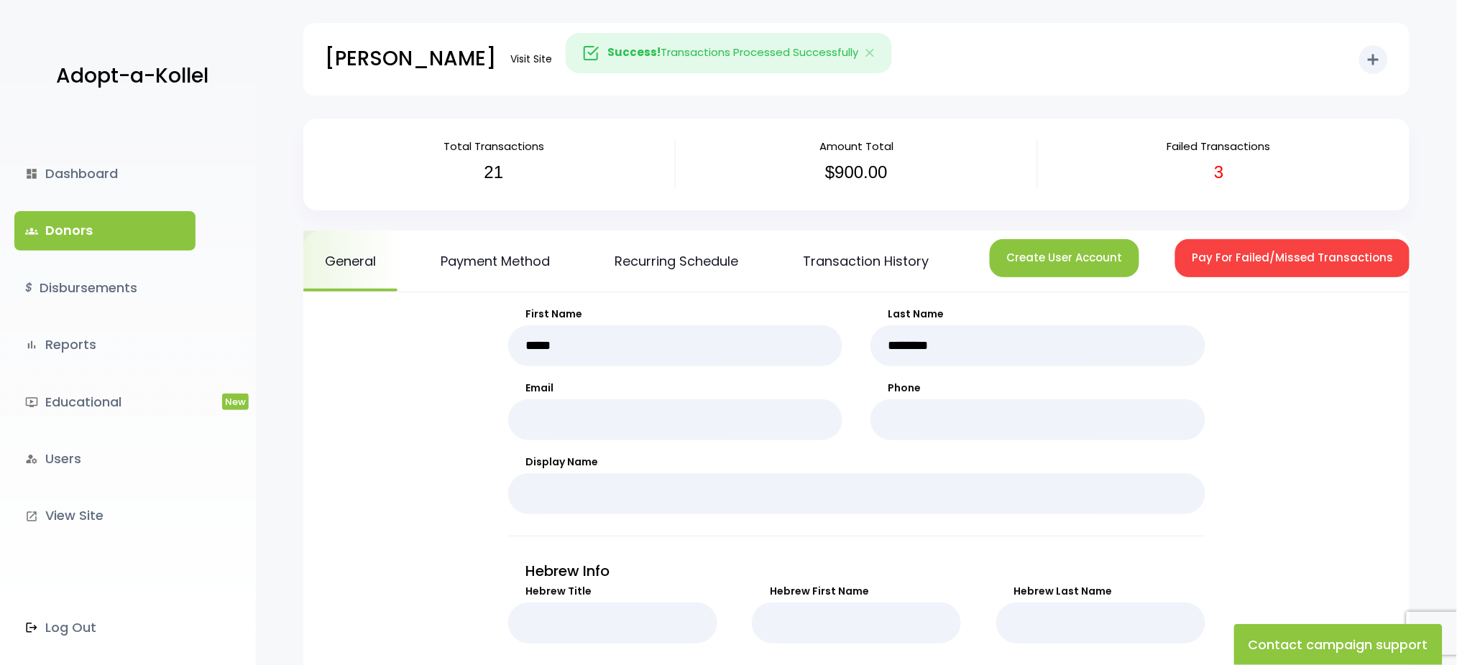
click at [44, 231] on link "groups Donors" at bounding box center [104, 230] width 181 height 39
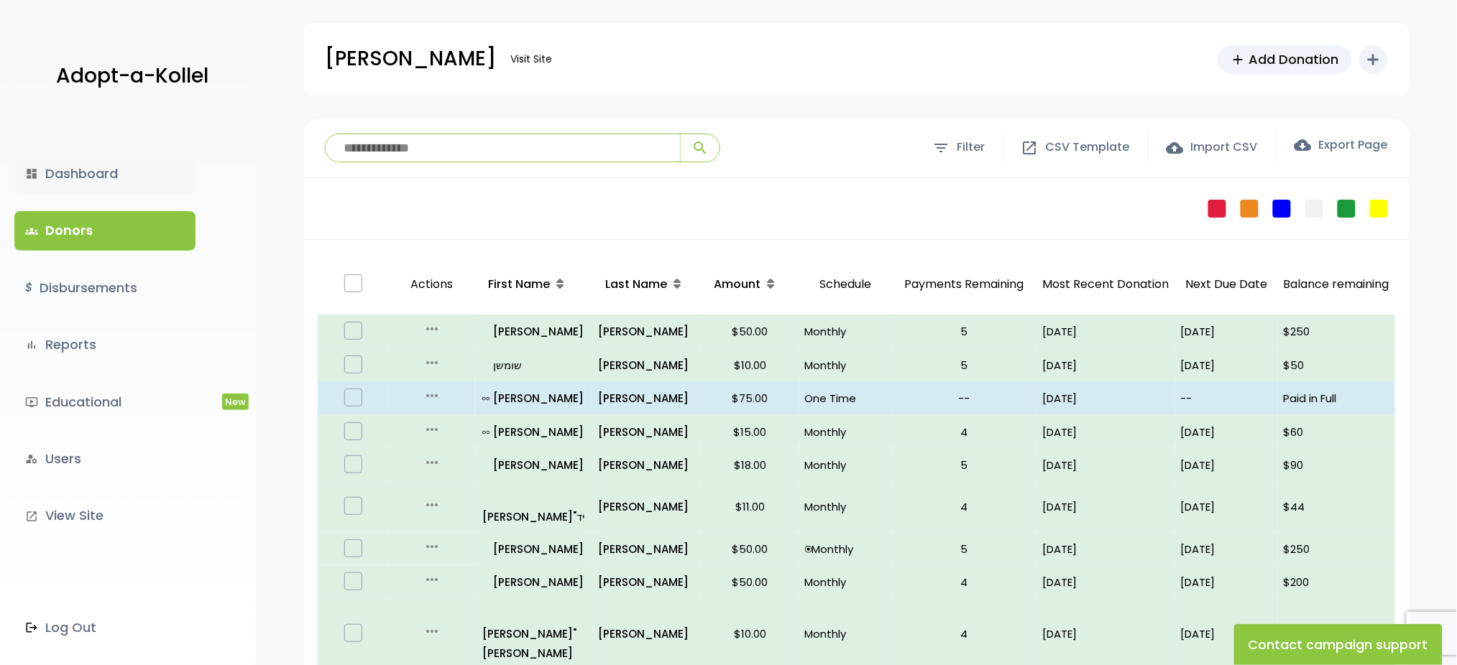
click at [90, 171] on link "dashboard Dashboard" at bounding box center [104, 173] width 181 height 39
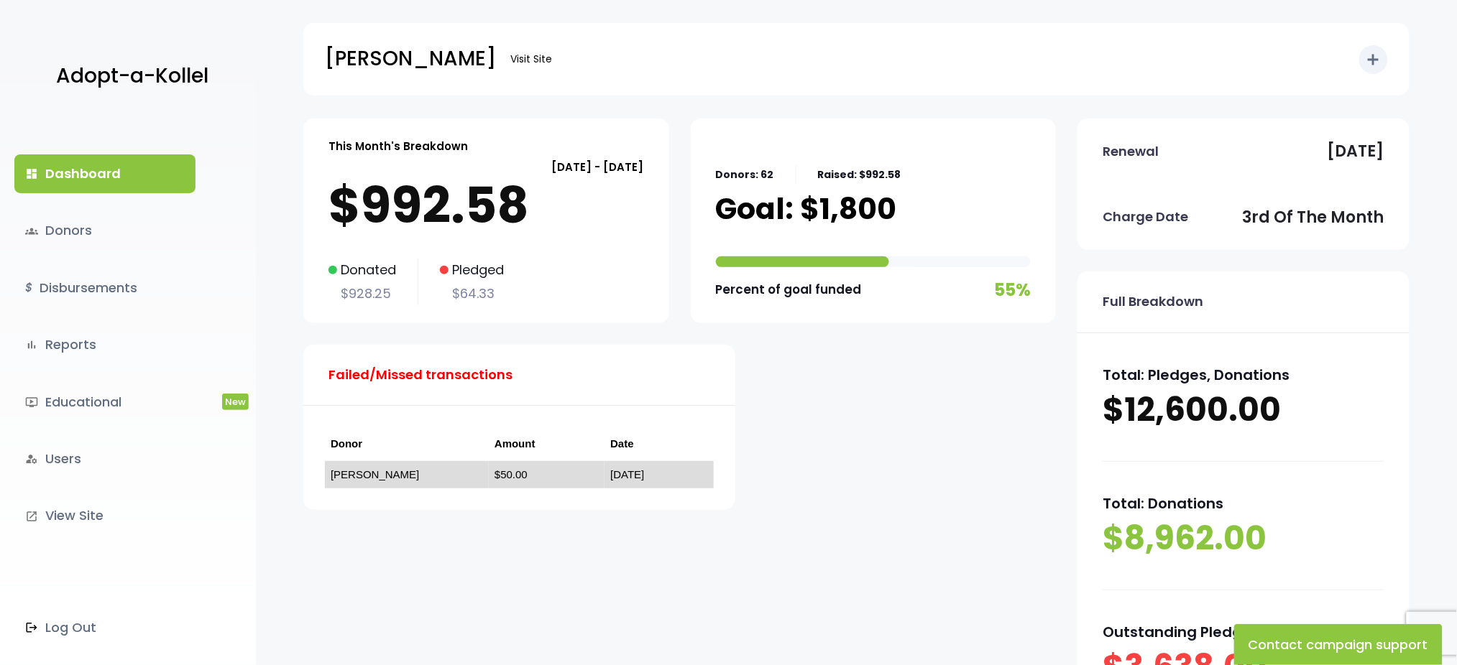
click at [343, 472] on link "[PERSON_NAME]" at bounding box center [375, 475] width 88 height 12
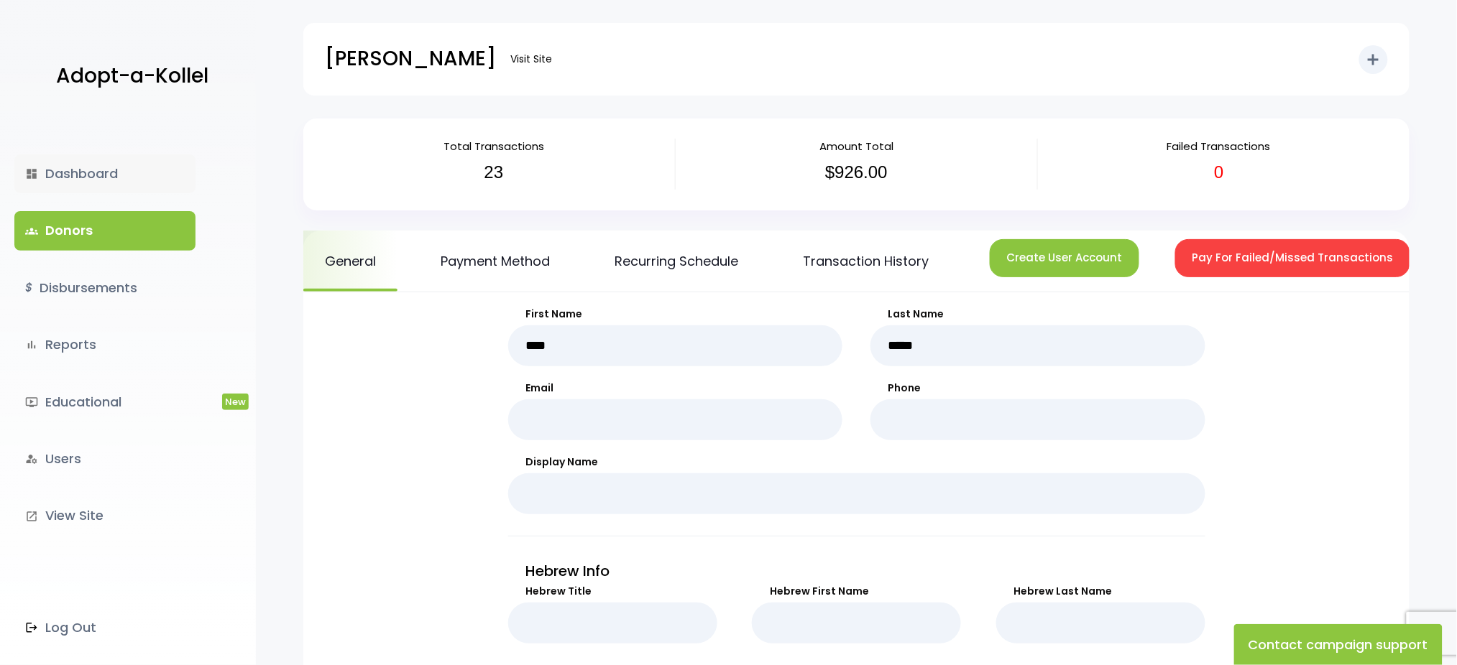
click at [63, 170] on link "dashboard Dashboard" at bounding box center [104, 173] width 181 height 39
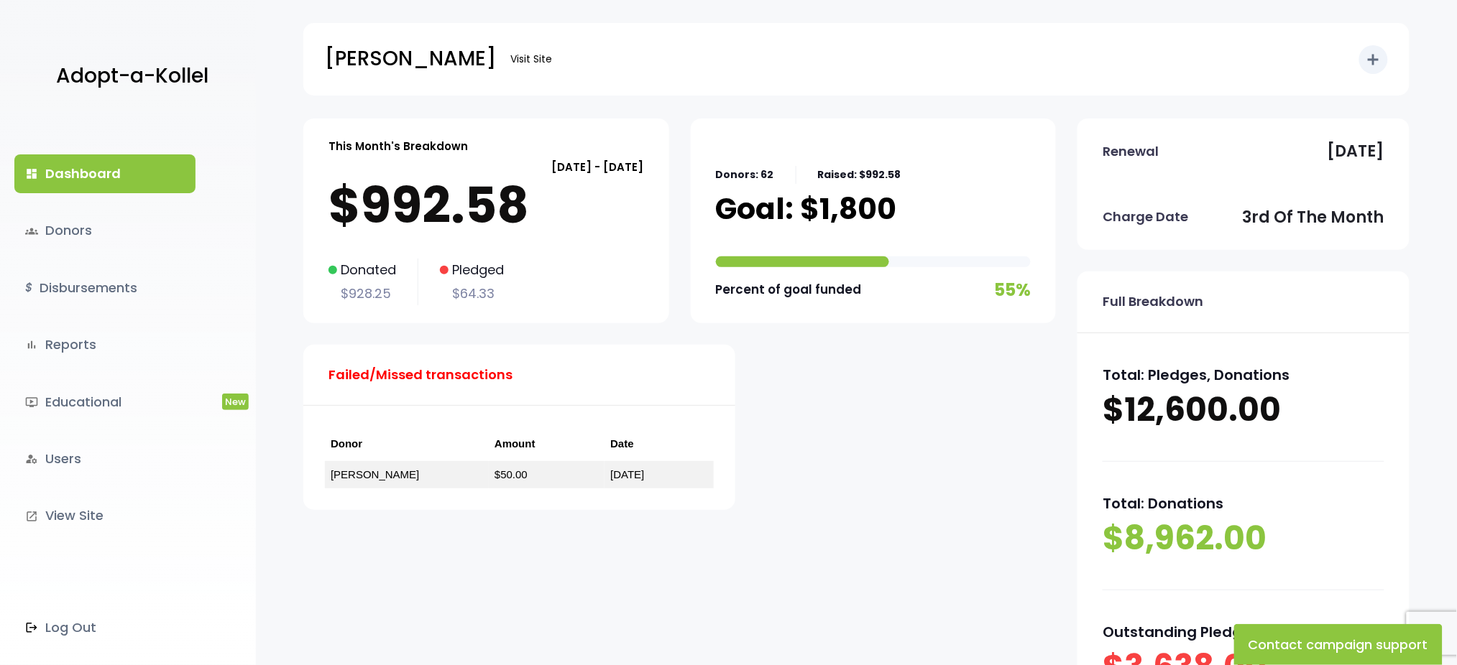
click at [941, 249] on div "Donors: 62 Raised: $992.58 Goal: $1,800 Percent of goal funded 55%" at bounding box center [873, 221] width 315 height 169
